Goal: Check status: Check status

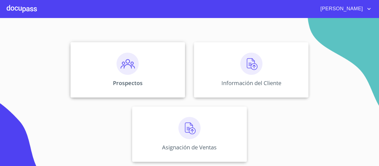
scroll to position [48, 0]
click at [200, 76] on div "Información del Cliente" at bounding box center [251, 70] width 115 height 56
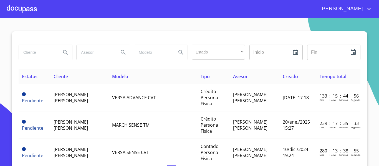
click at [45, 54] on input "search" at bounding box center [38, 52] width 38 height 15
type input "[PERSON_NAME]"
click at [64, 54] on icon "Search" at bounding box center [65, 52] width 7 height 7
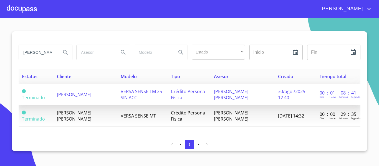
click at [63, 94] on span "[PERSON_NAME]" at bounding box center [74, 95] width 34 height 6
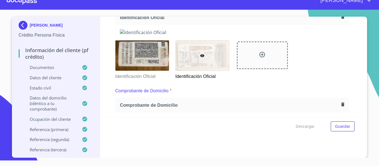
scroll to position [83, 0]
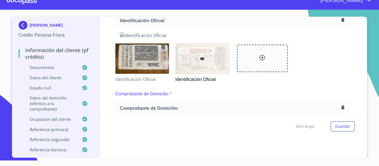
click at [255, 39] on img at bounding box center [232, 35] width 225 height 6
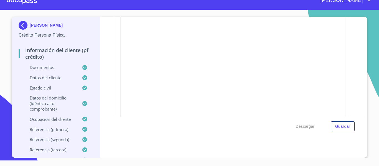
scroll to position [194, 0]
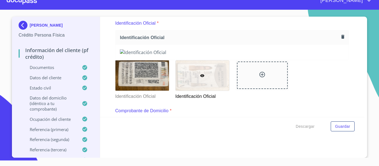
click at [199, 56] on img at bounding box center [232, 52] width 225 height 6
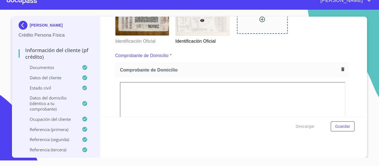
scroll to position [122, 0]
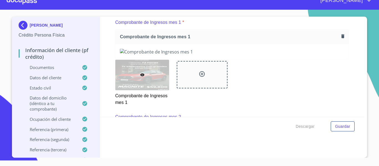
scroll to position [417, 0]
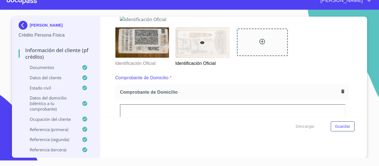
scroll to position [83, 0]
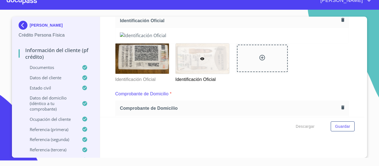
click at [252, 39] on img at bounding box center [232, 35] width 225 height 6
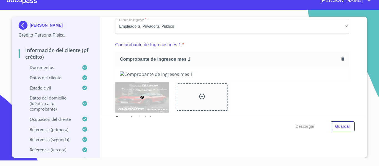
scroll to position [316, 0]
